Goal: Information Seeking & Learning: Learn about a topic

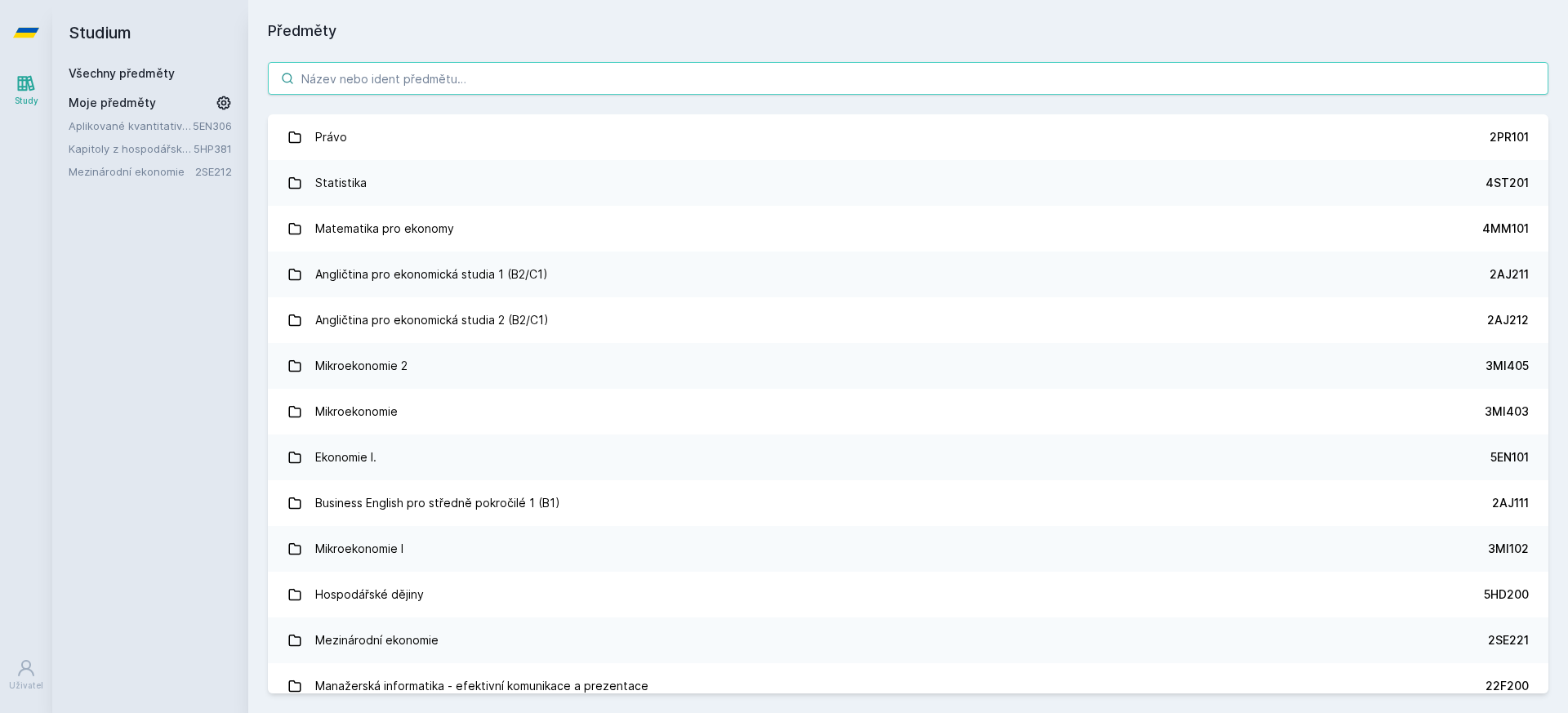
click at [1222, 66] on input "search" at bounding box center [907, 78] width 1280 height 32
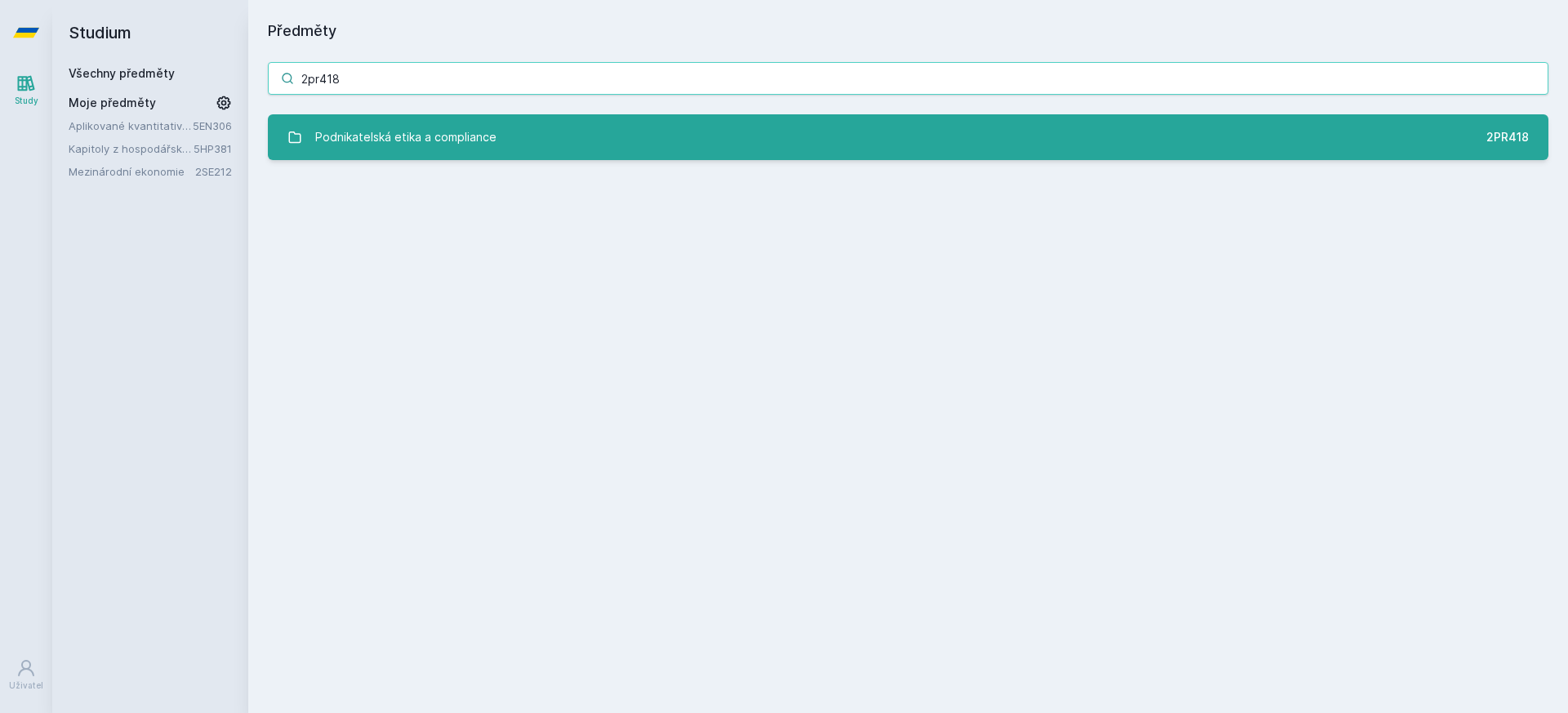
type input "2pr418"
click at [829, 117] on link "Podnikatelská etika a compliance 2PR418" at bounding box center [907, 137] width 1280 height 45
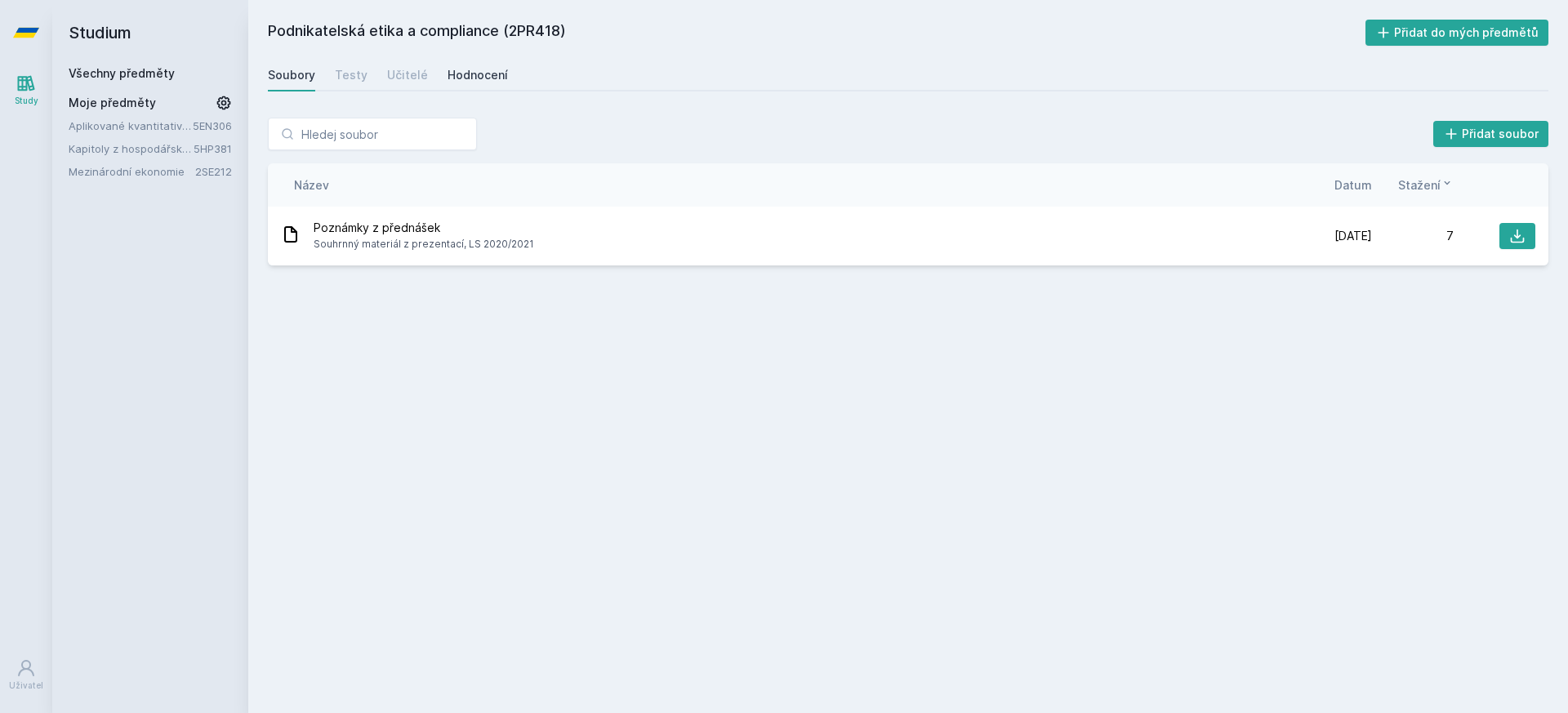
click at [493, 74] on div "Hodnocení" at bounding box center [477, 75] width 60 height 17
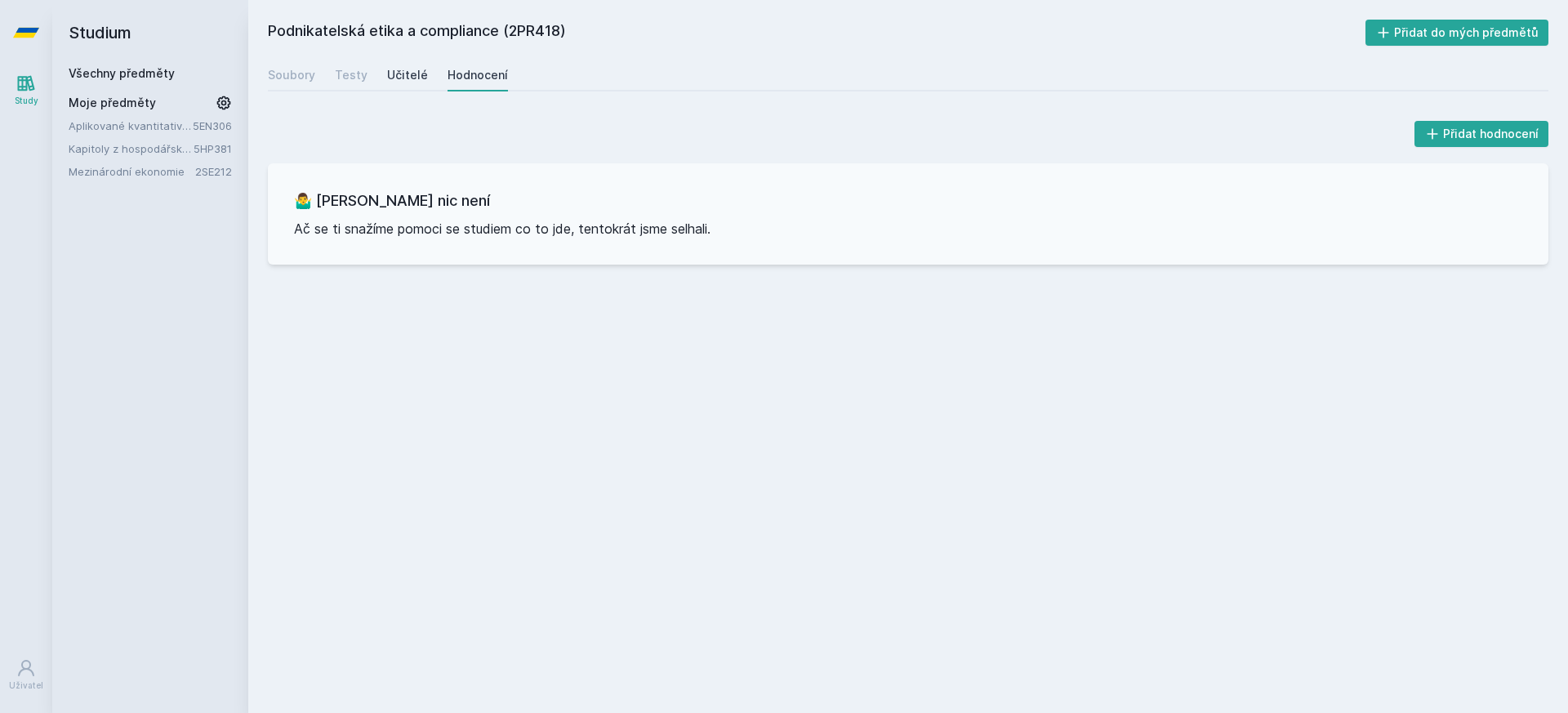
click at [396, 75] on div "Učitelé" at bounding box center [407, 75] width 41 height 17
click at [297, 77] on div "Soubory" at bounding box center [290, 75] width 47 height 17
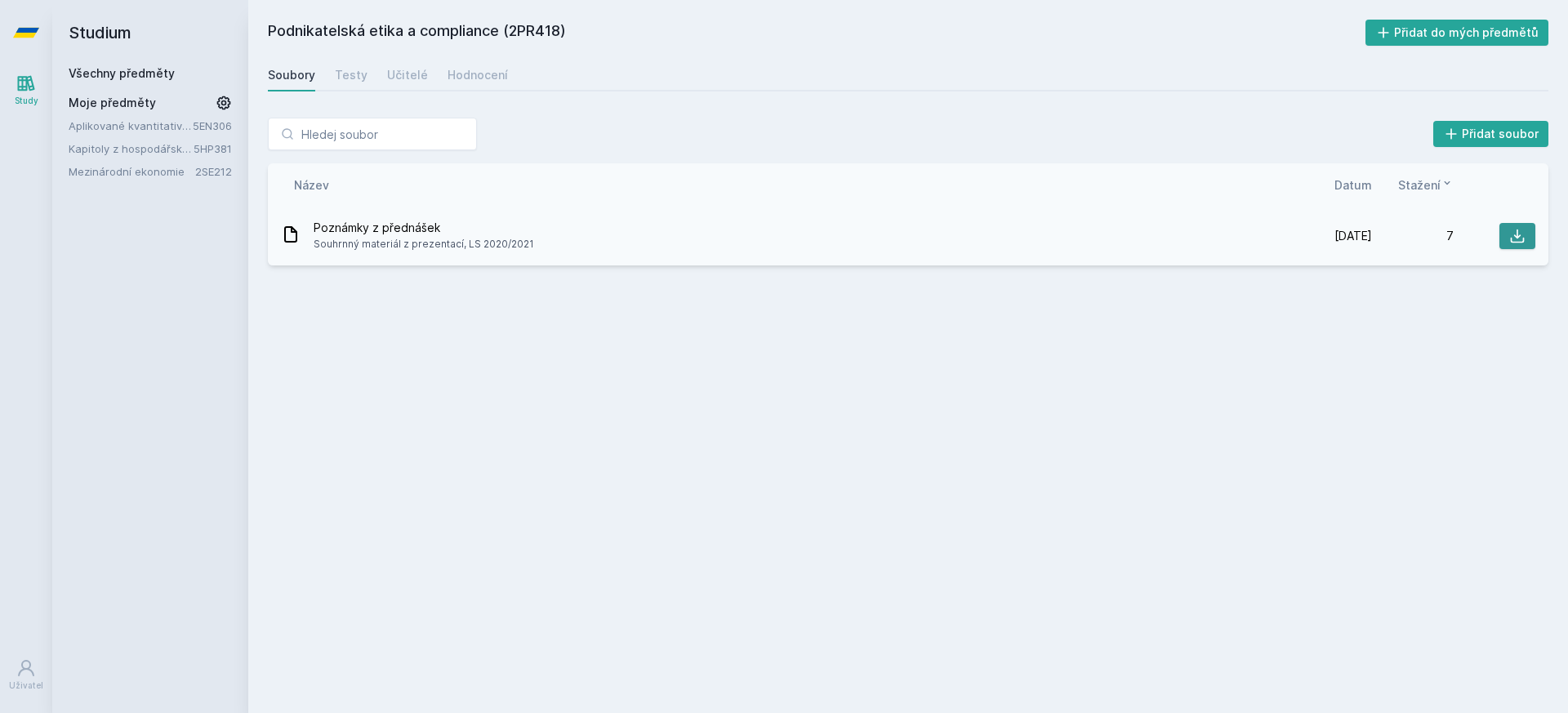
click at [1525, 239] on icon at bounding box center [1517, 236] width 17 height 17
click at [28, 24] on icon at bounding box center [26, 32] width 26 height 66
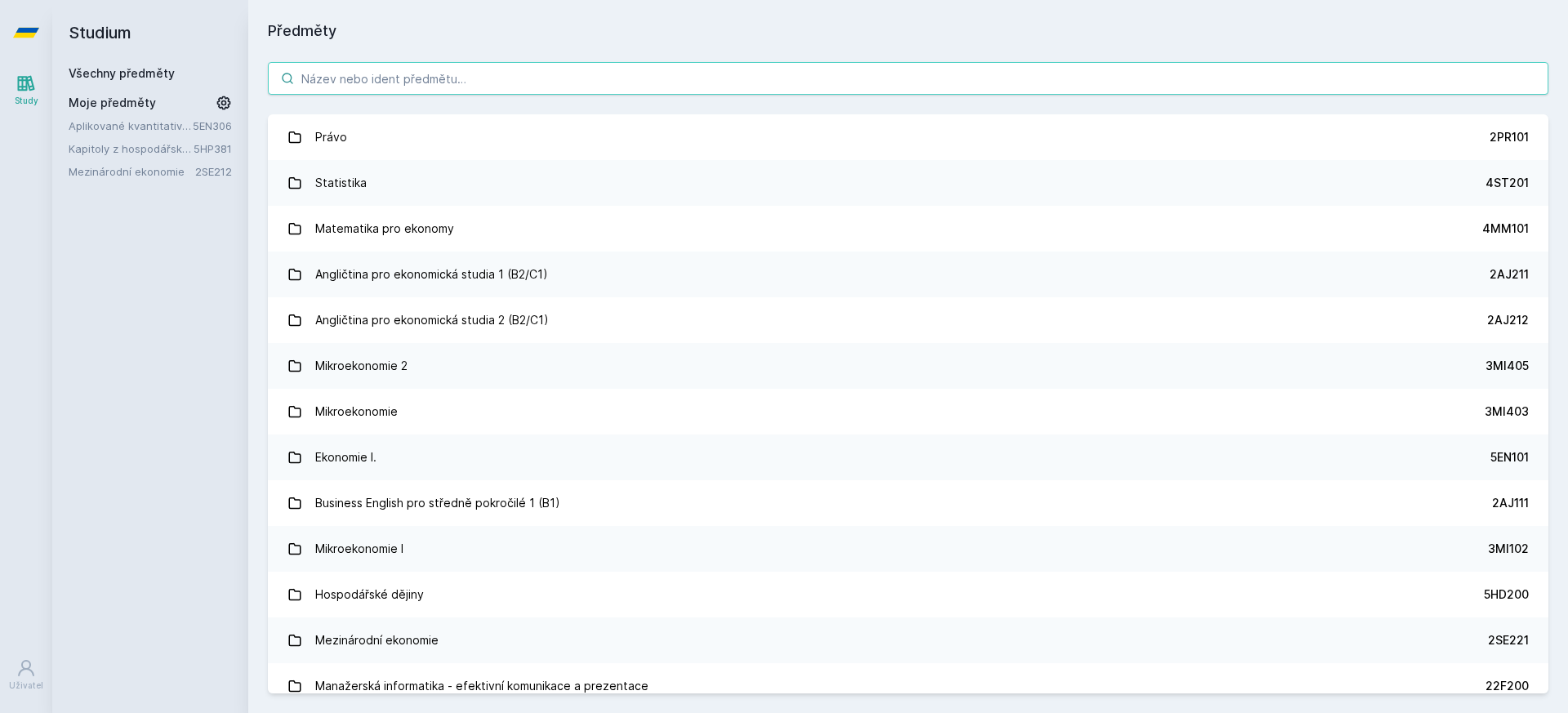
click at [343, 85] on input "search" at bounding box center [907, 78] width 1280 height 32
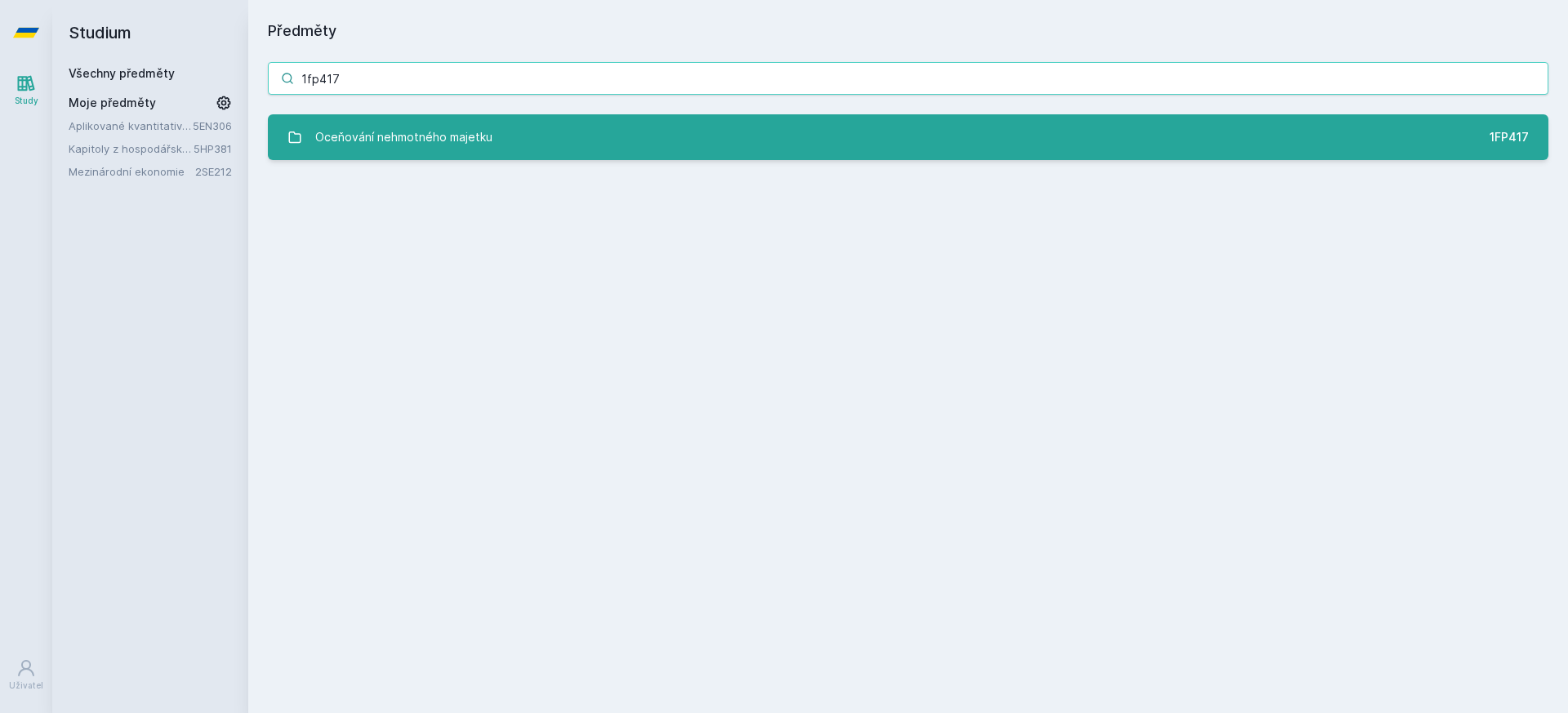
type input "1fp417"
click at [389, 136] on div "Oceňování nehmotného majetku" at bounding box center [404, 137] width 178 height 32
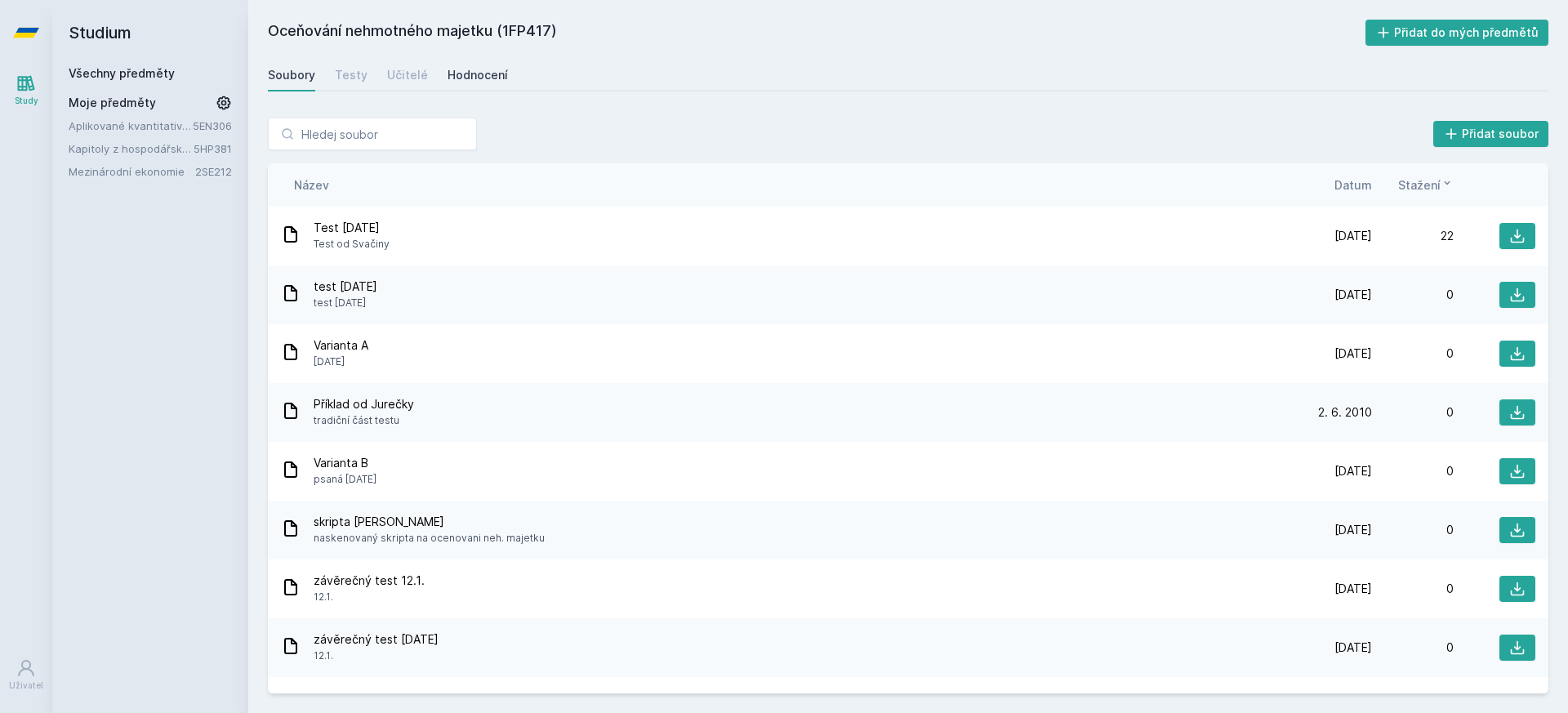
click at [471, 80] on div "Hodnocení" at bounding box center [477, 75] width 60 height 17
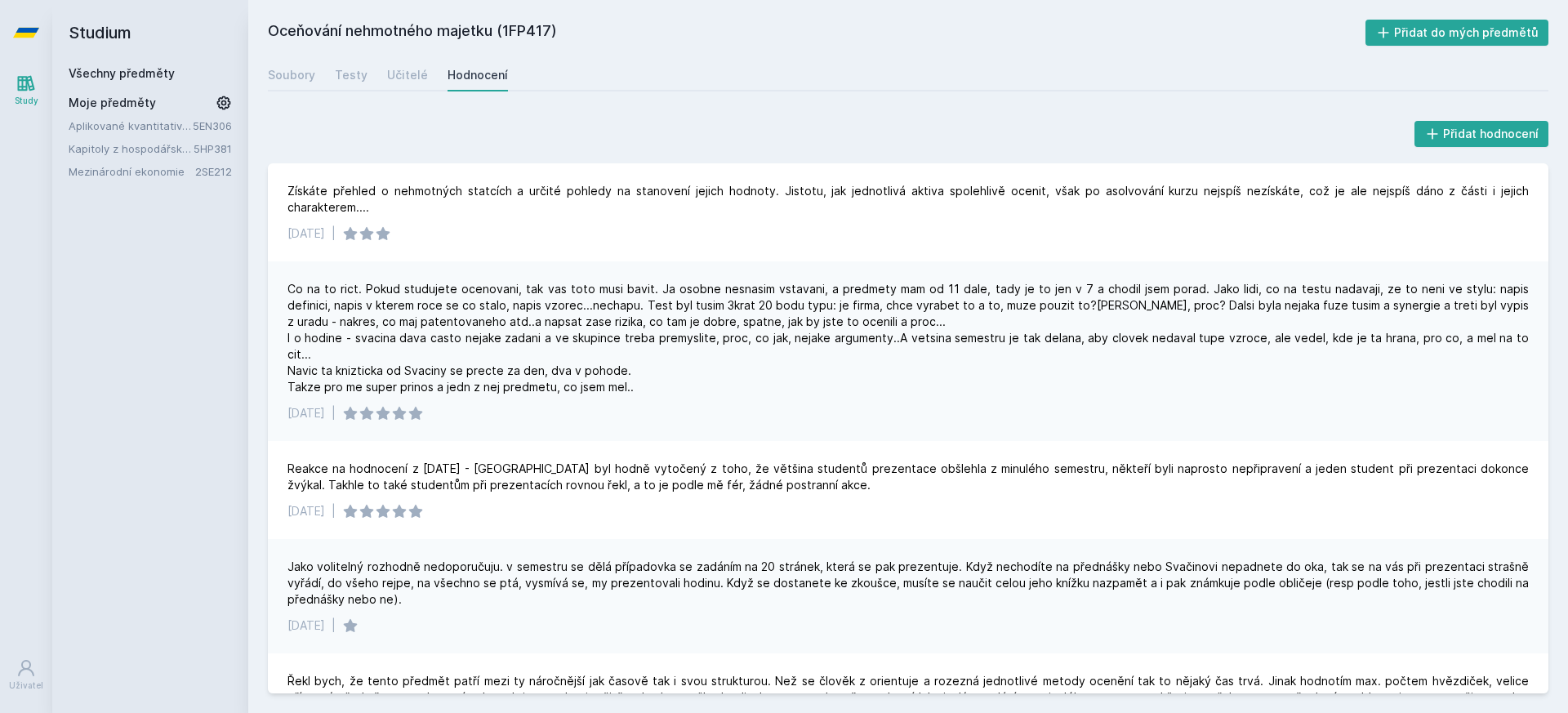
click at [25, 24] on icon at bounding box center [26, 32] width 26 height 66
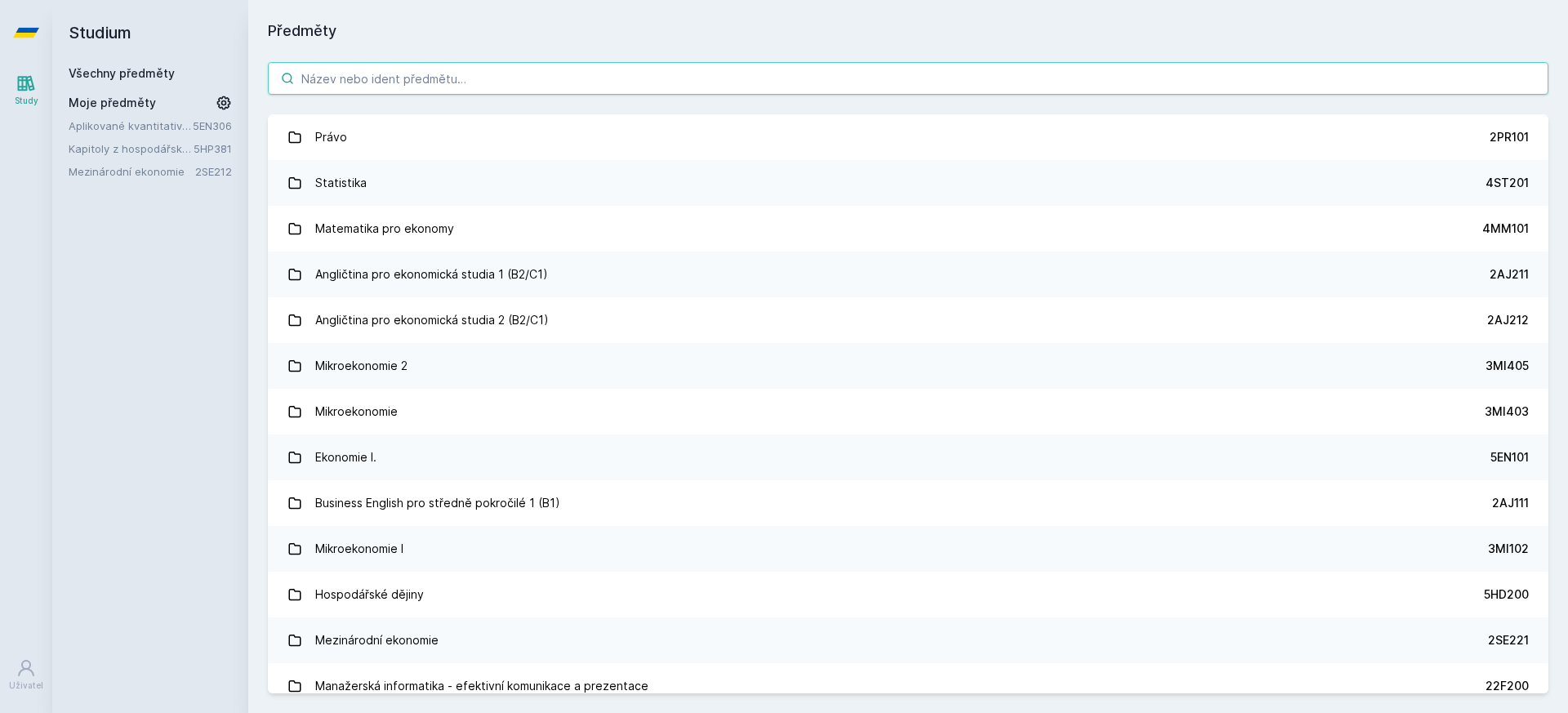
click at [394, 83] on input "search" at bounding box center [907, 78] width 1280 height 32
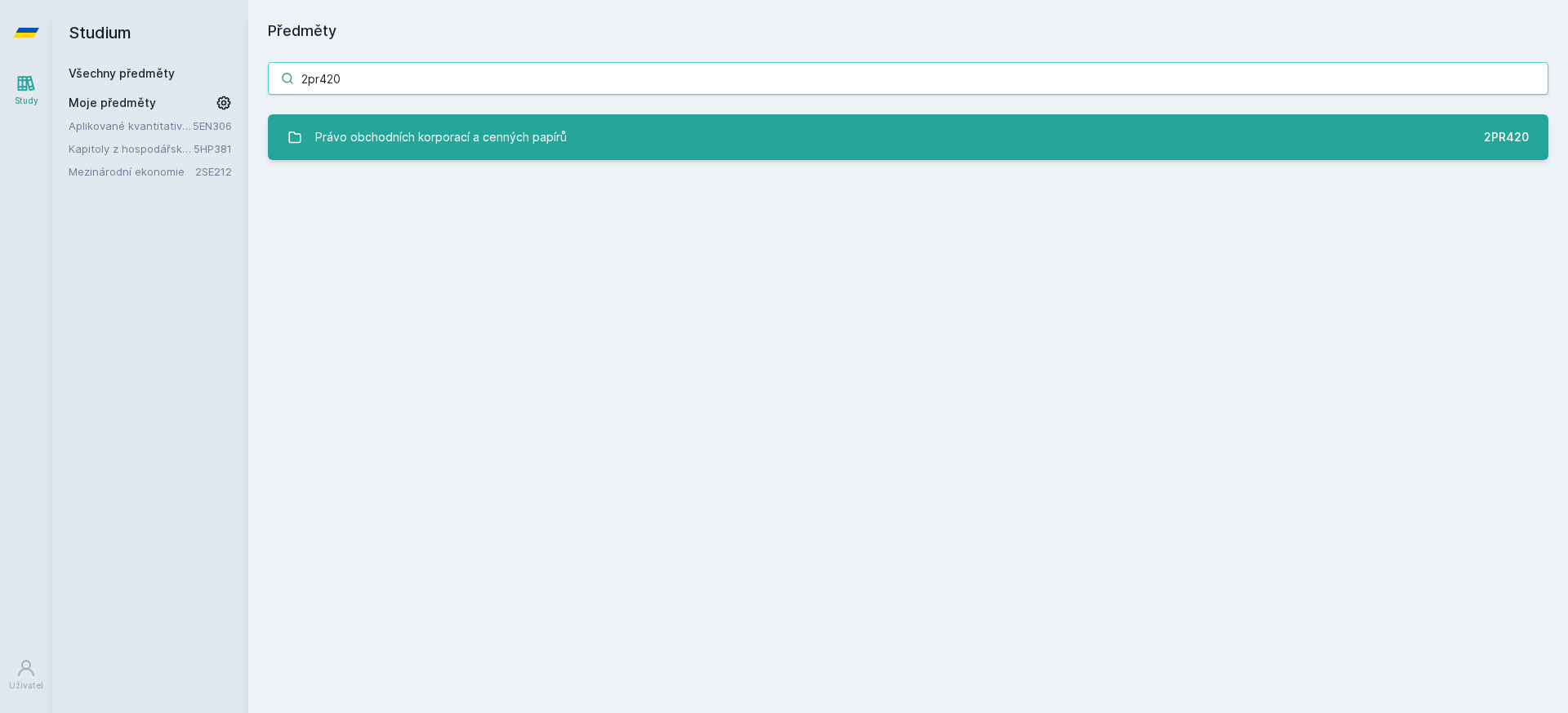
type input "2pr420"
click at [546, 129] on div "Právo obchodních korporací a cenných papírů" at bounding box center [441, 137] width 252 height 32
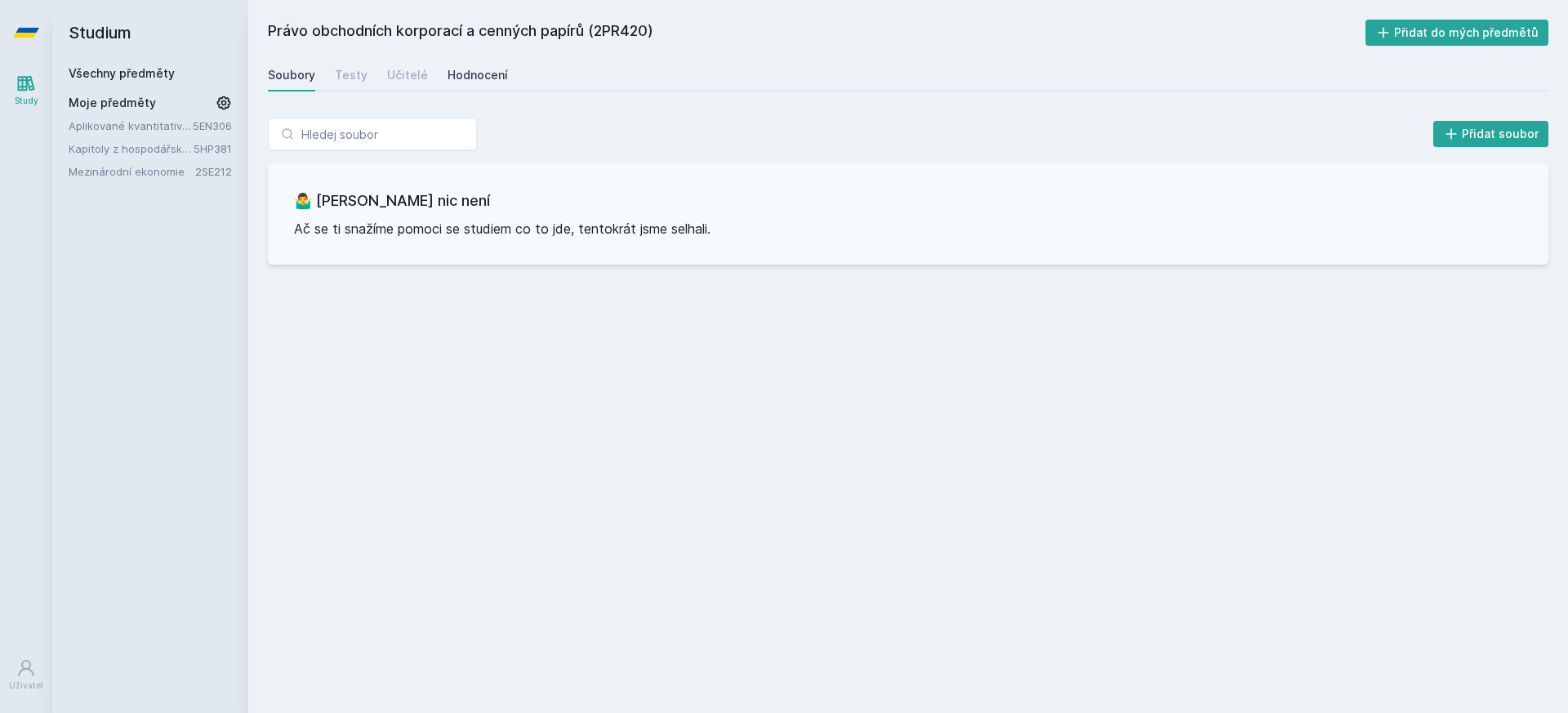
click at [453, 69] on div "Hodnocení" at bounding box center [477, 75] width 60 height 17
click at [410, 73] on div "Učitelé" at bounding box center [407, 75] width 41 height 17
click at [31, 20] on icon at bounding box center [26, 32] width 26 height 66
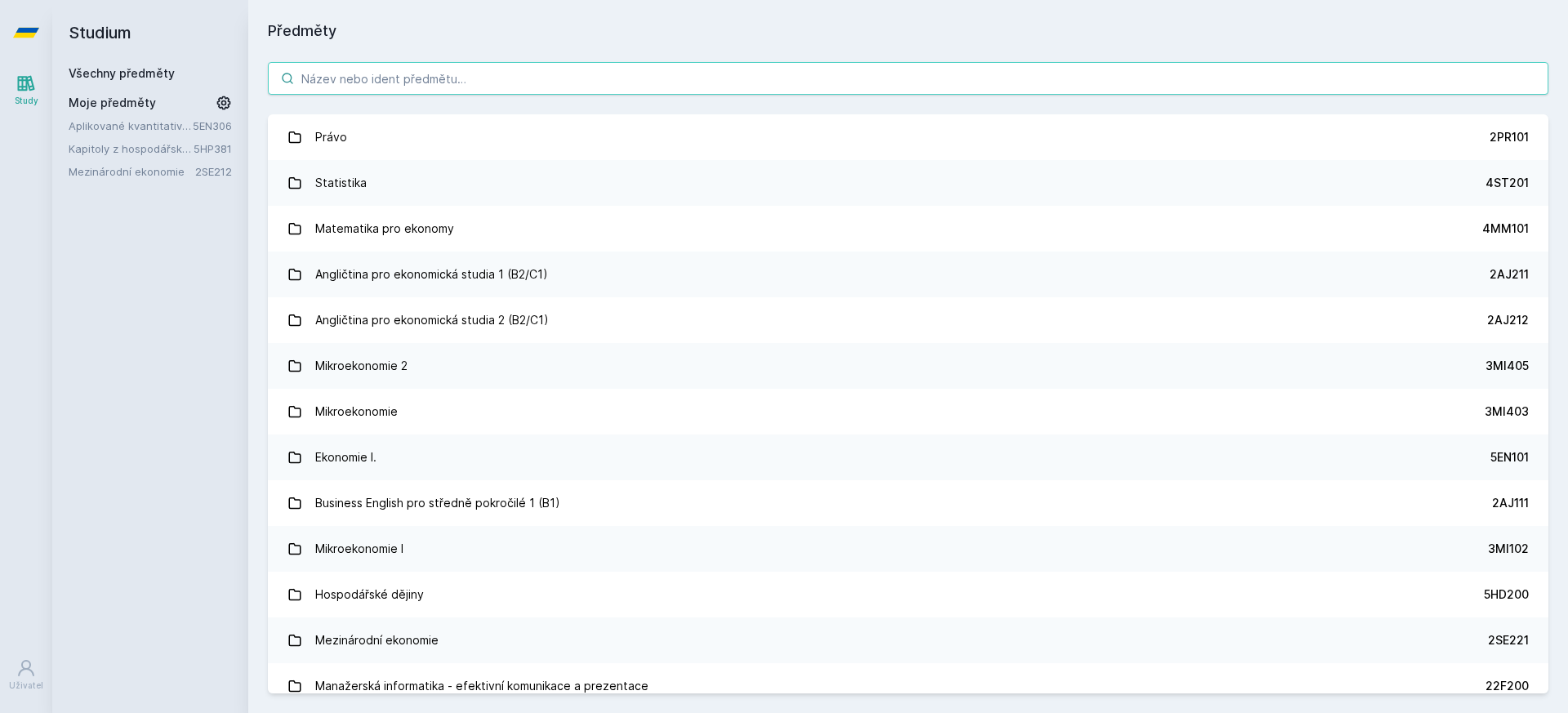
click at [559, 86] on input "search" at bounding box center [907, 78] width 1280 height 32
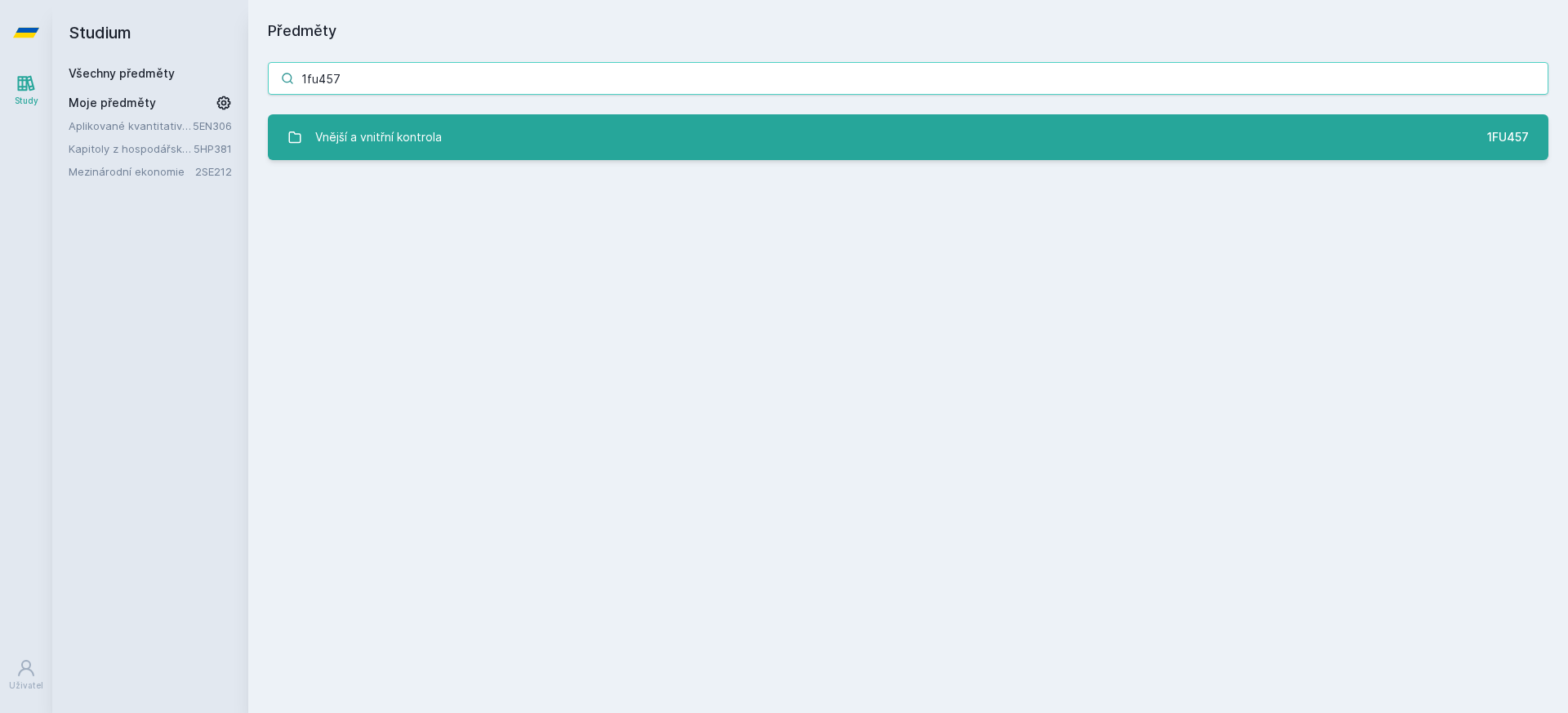
type input "1fu457"
click at [647, 148] on link "Vnější a vnitřní kontrola 1FU457" at bounding box center [907, 137] width 1280 height 45
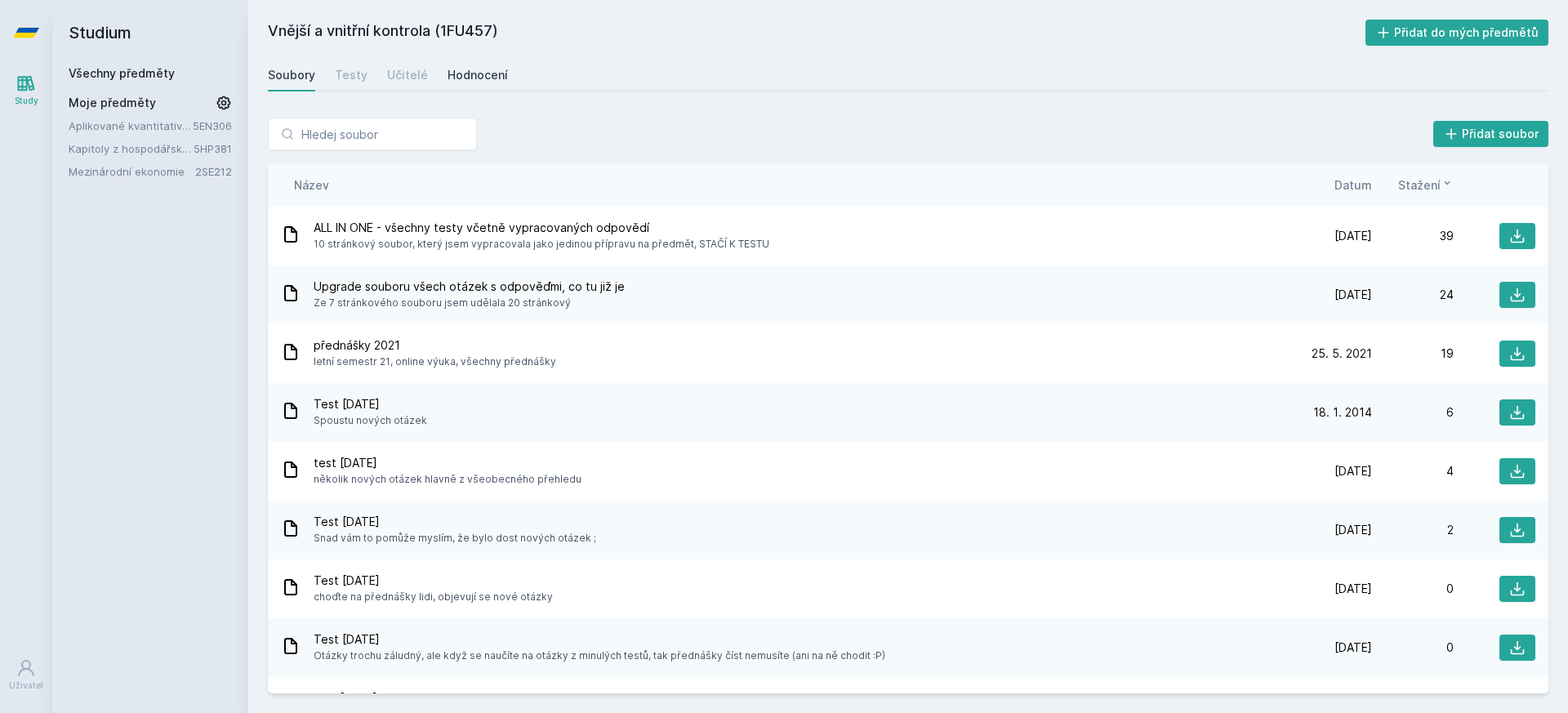
click at [465, 80] on div "Hodnocení" at bounding box center [477, 75] width 60 height 17
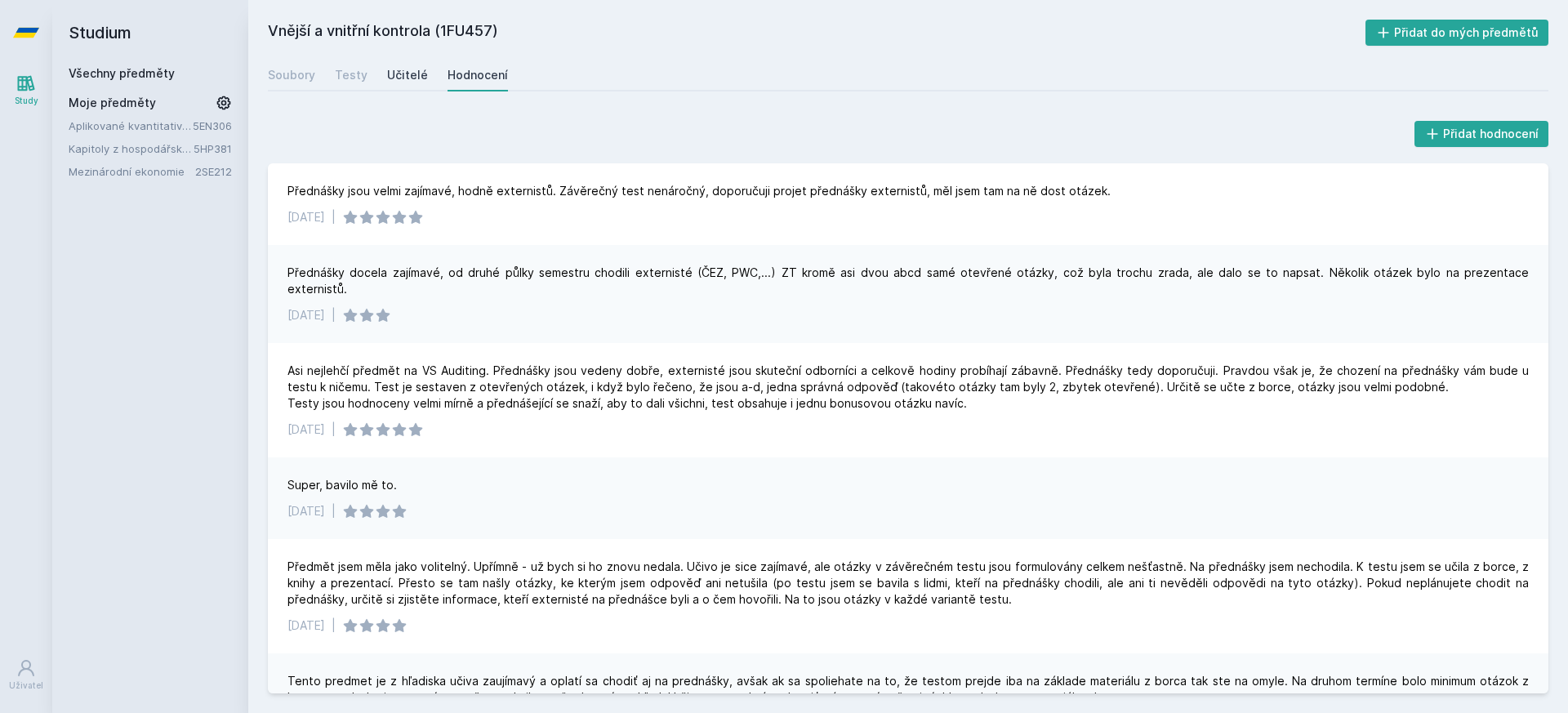
click at [388, 72] on div "Učitelé" at bounding box center [407, 75] width 41 height 17
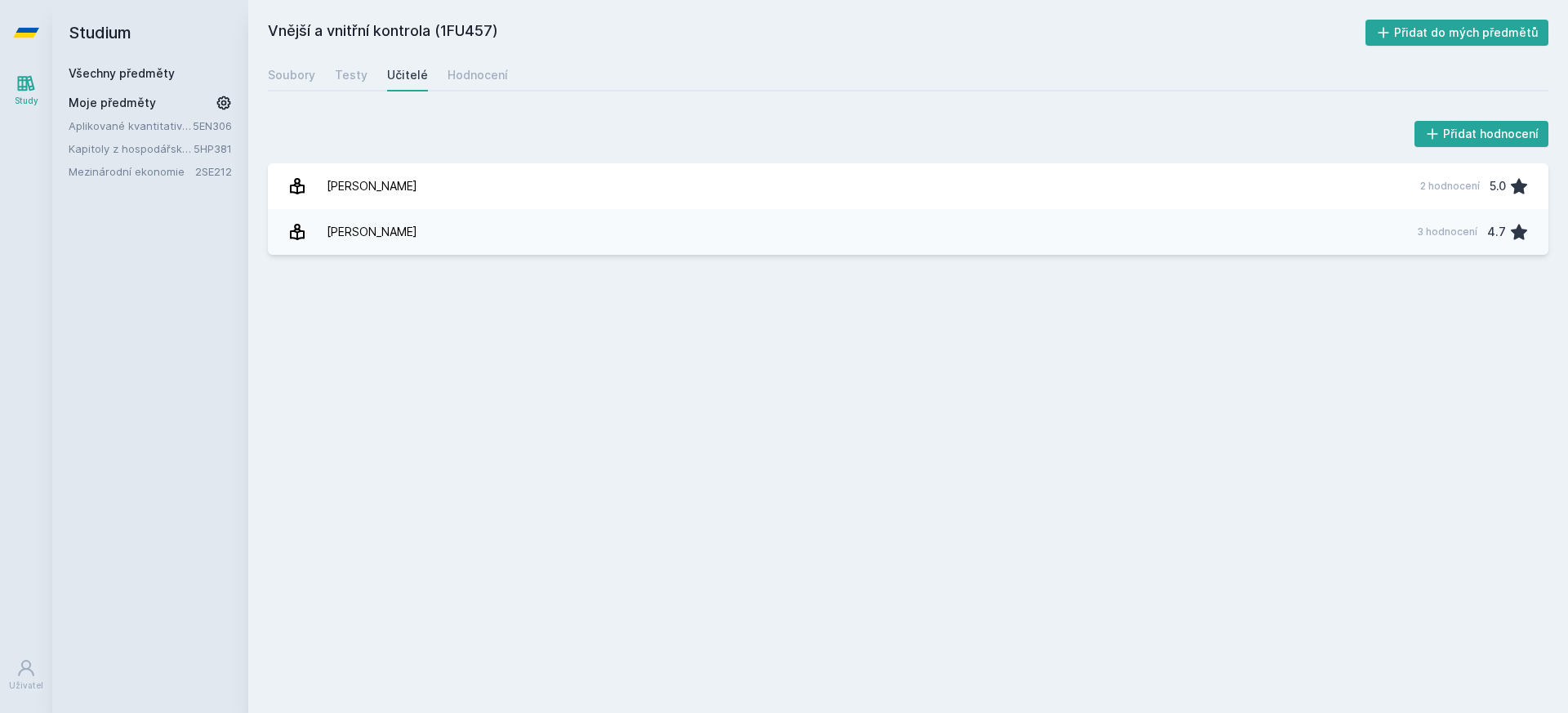
click at [17, 32] on icon at bounding box center [26, 32] width 26 height 10
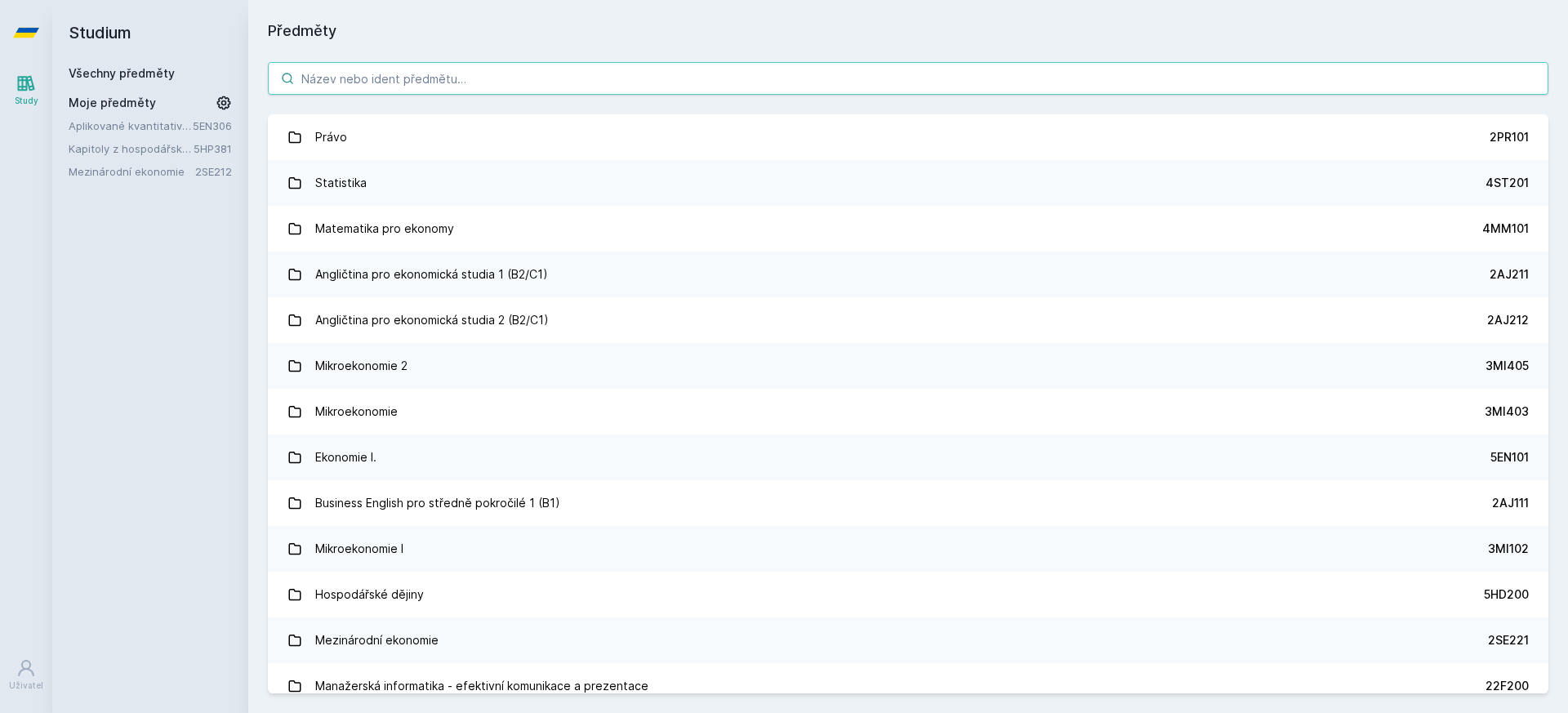
click at [505, 80] on input "search" at bounding box center [907, 78] width 1280 height 32
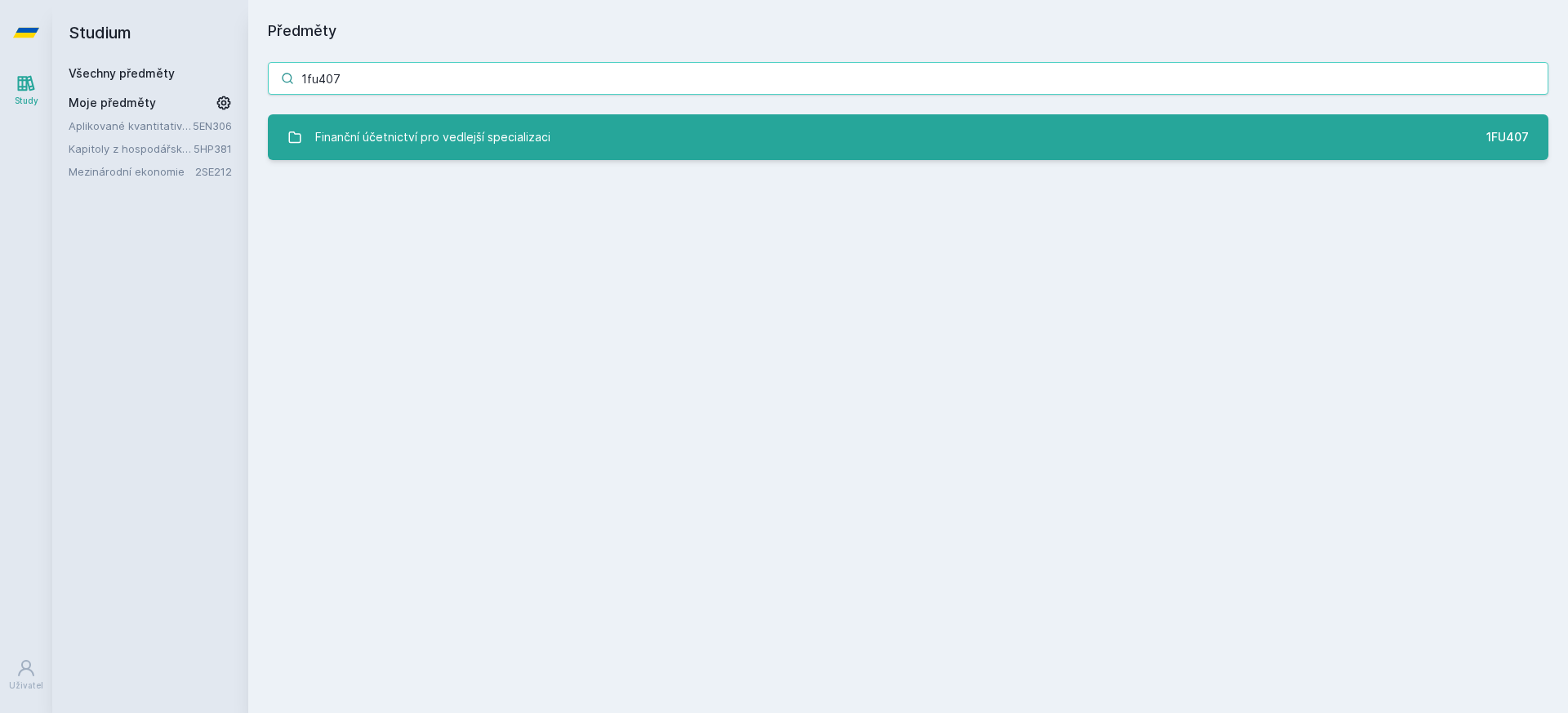
type input "1fu407"
click at [296, 150] on link "Finanční účetnictví pro vedlejší specializaci 1FU407" at bounding box center [907, 137] width 1280 height 45
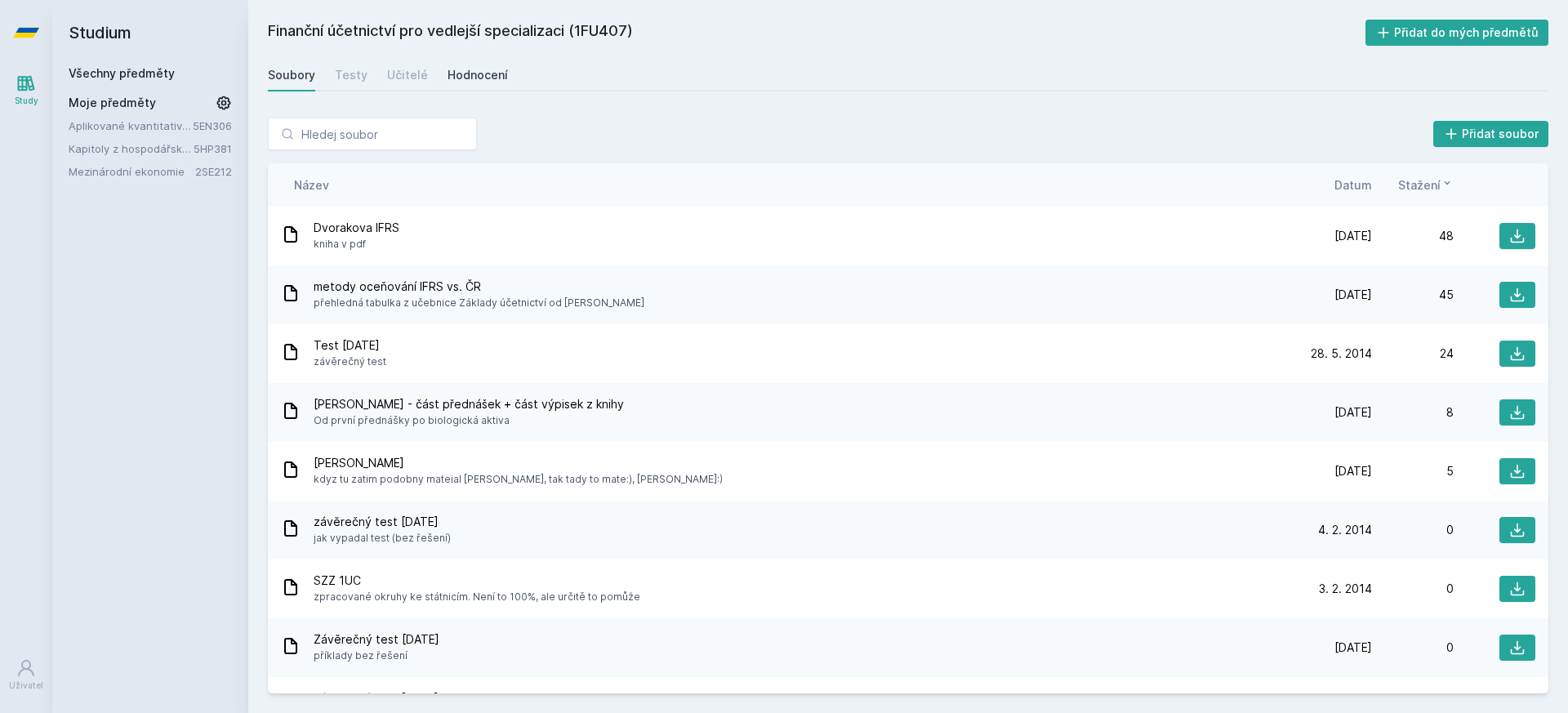
click at [463, 81] on div "Hodnocení" at bounding box center [477, 75] width 60 height 17
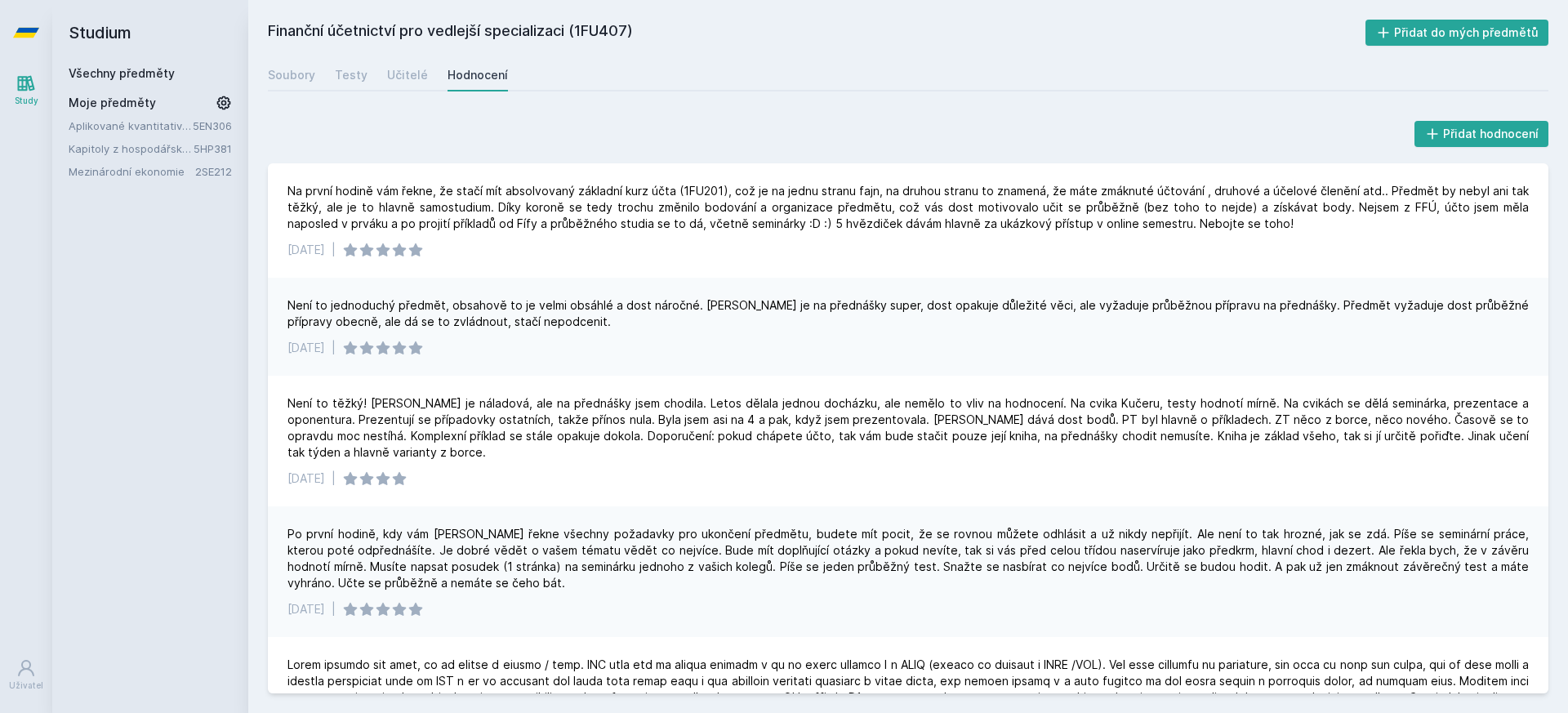
drag, startPoint x: 12, startPoint y: 20, endPoint x: 234, endPoint y: 38, distance: 222.7
click at [13, 20] on icon at bounding box center [26, 32] width 26 height 66
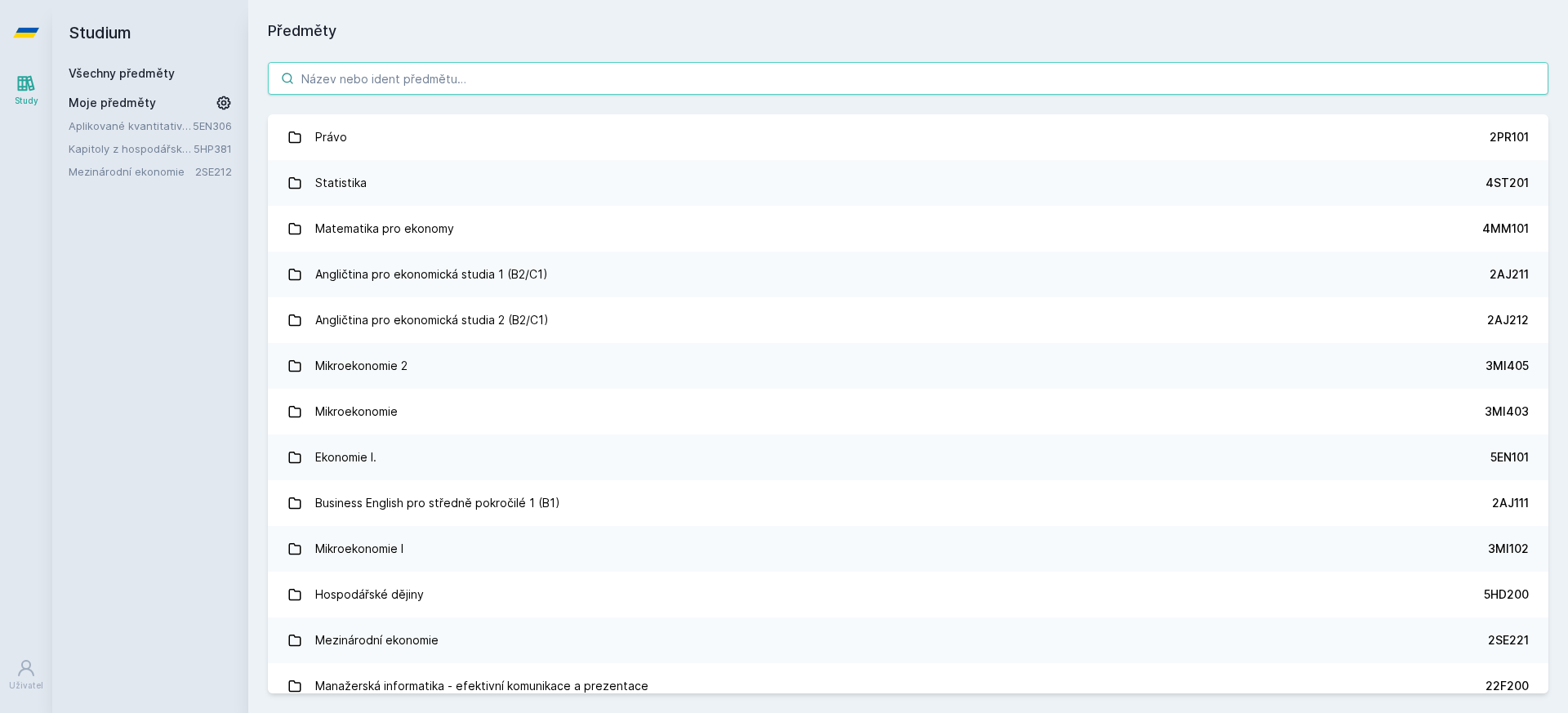
click at [510, 73] on input "search" at bounding box center [907, 78] width 1280 height 32
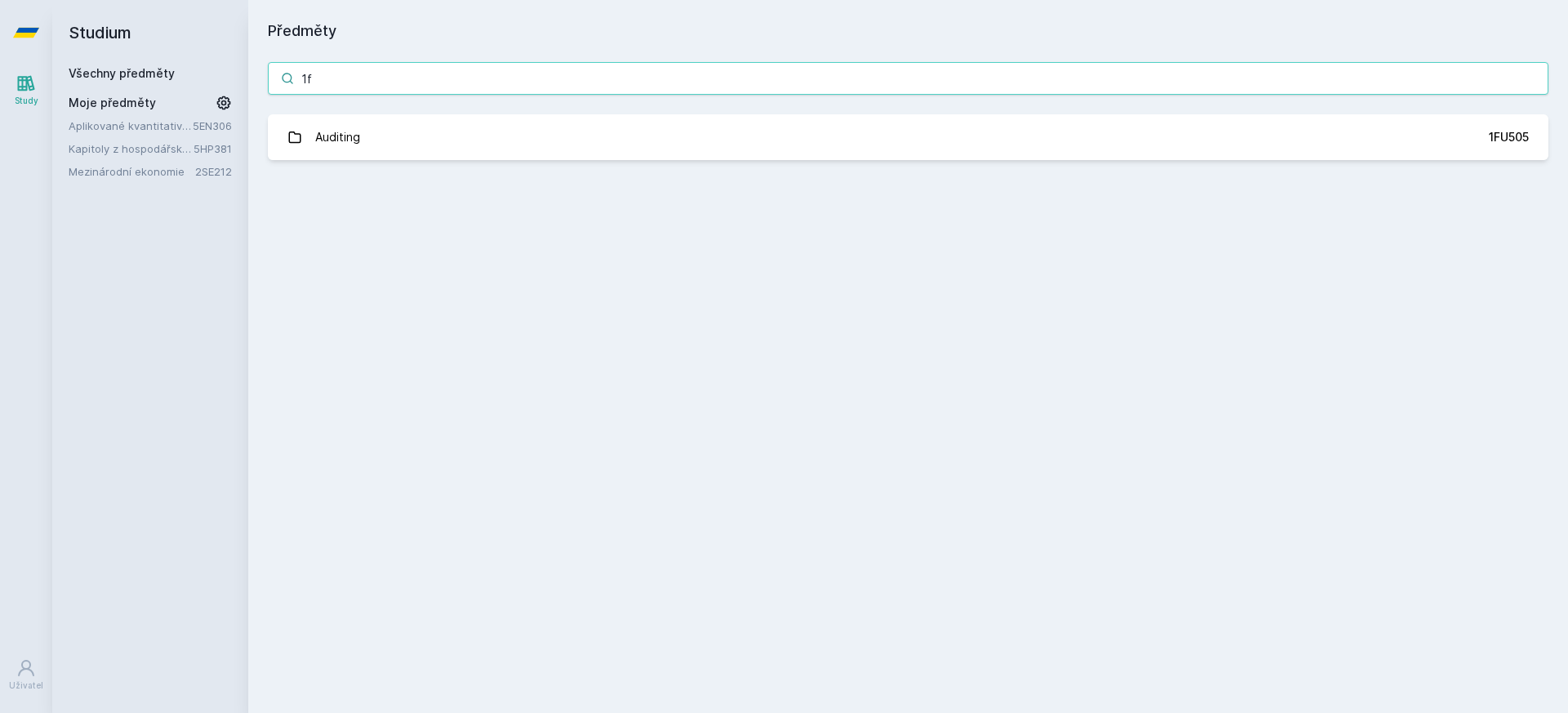
type input "1"
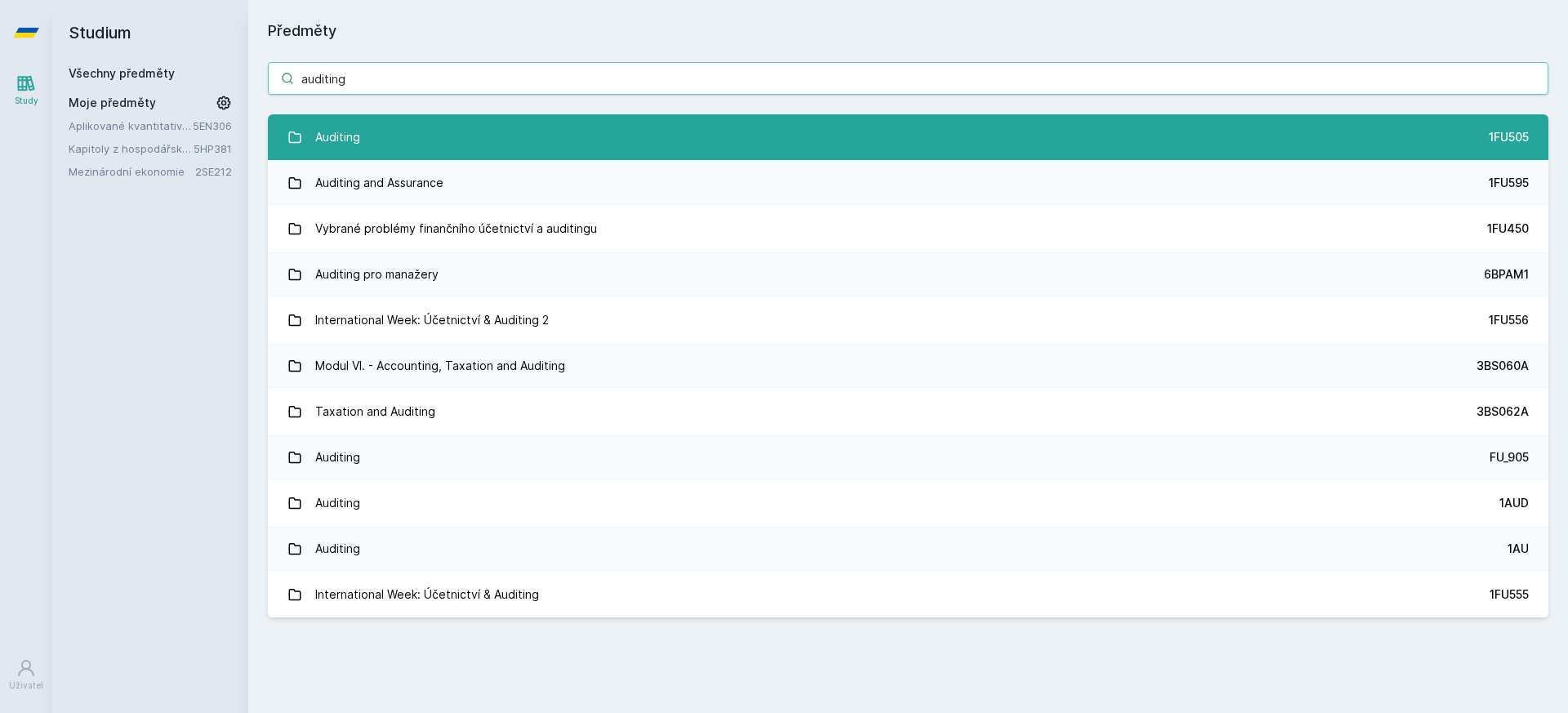
type input "auditing"
click at [513, 140] on link "Auditing 1FU505" at bounding box center [907, 137] width 1280 height 45
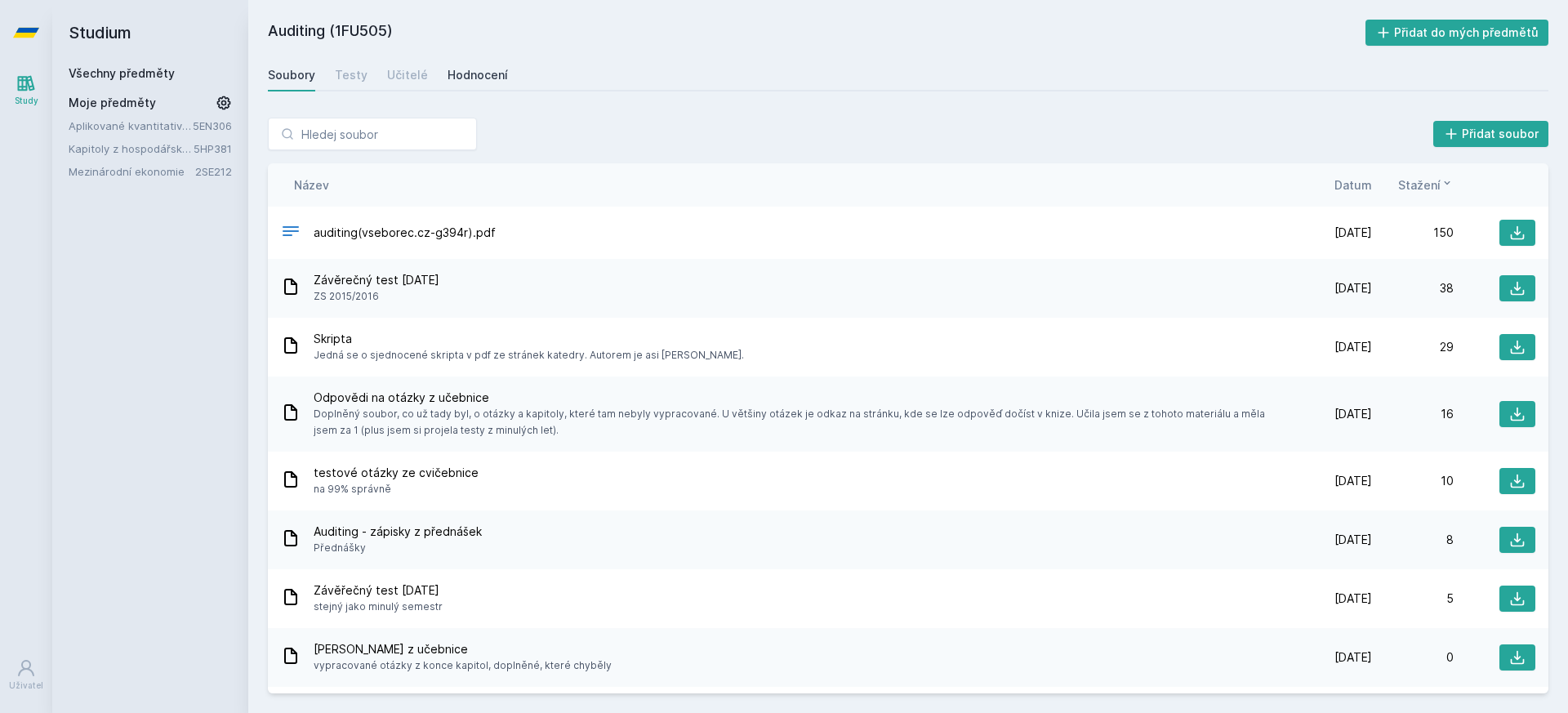
click at [465, 73] on div "Hodnocení" at bounding box center [477, 75] width 60 height 17
